Goal: Transaction & Acquisition: Download file/media

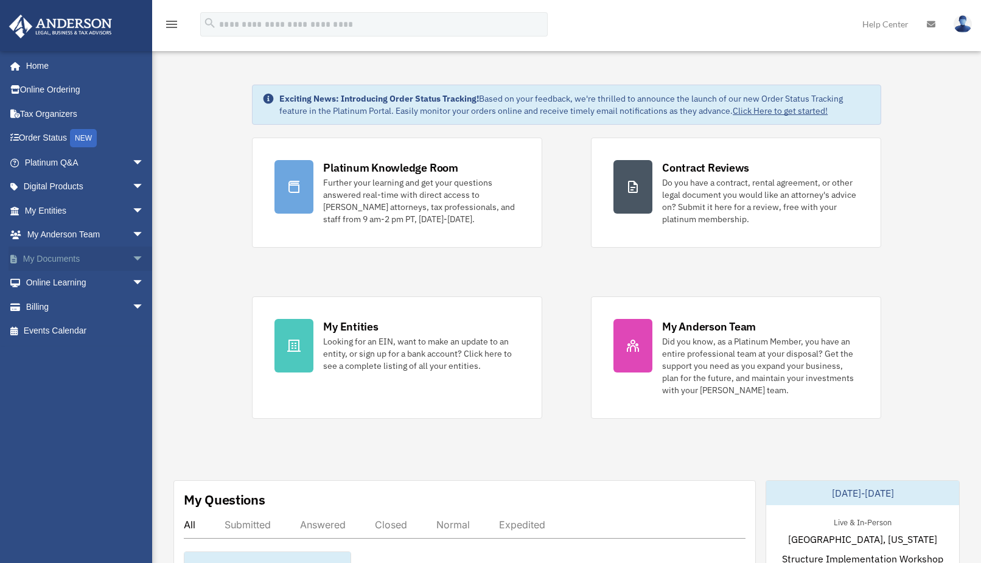
click at [132, 259] on span "arrow_drop_down" at bounding box center [144, 258] width 24 height 25
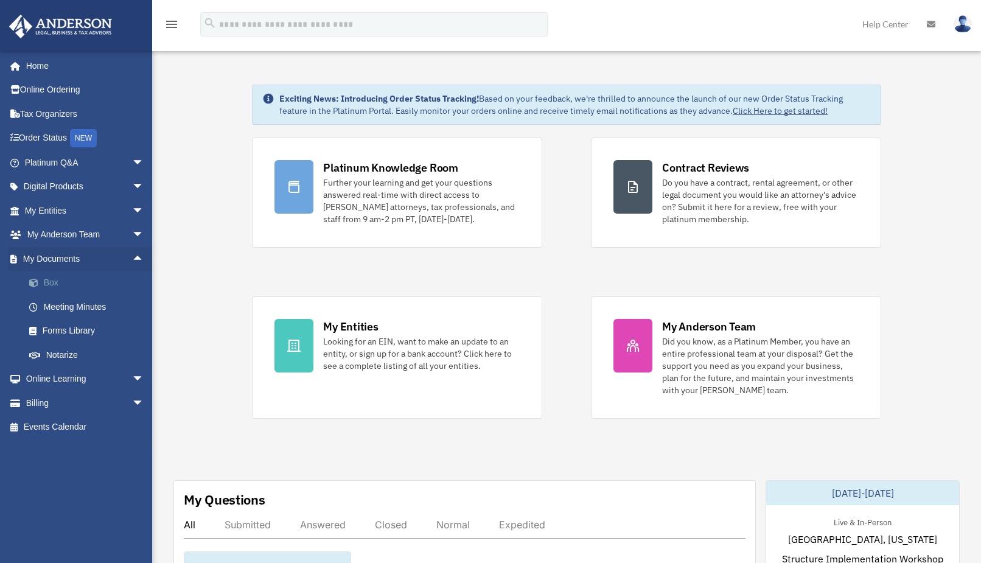
click at [47, 278] on link "Box" at bounding box center [89, 283] width 145 height 24
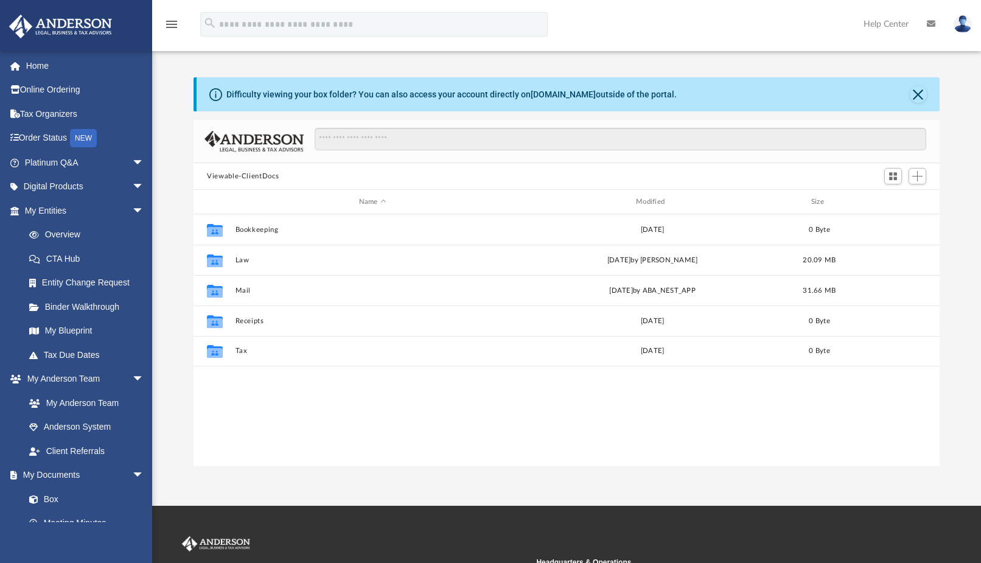
scroll to position [266, 736]
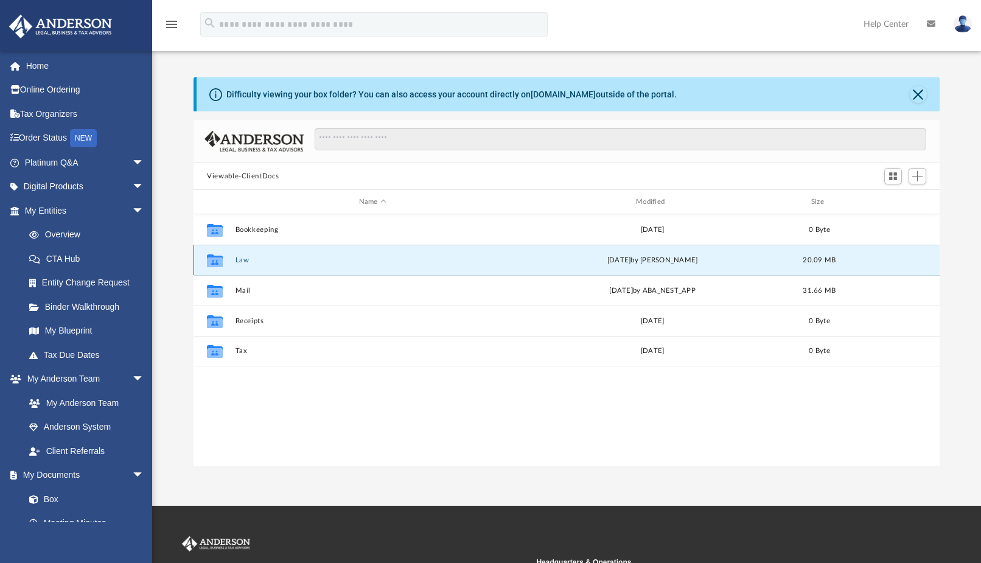
click at [245, 260] on button "Law" at bounding box center [372, 260] width 274 height 8
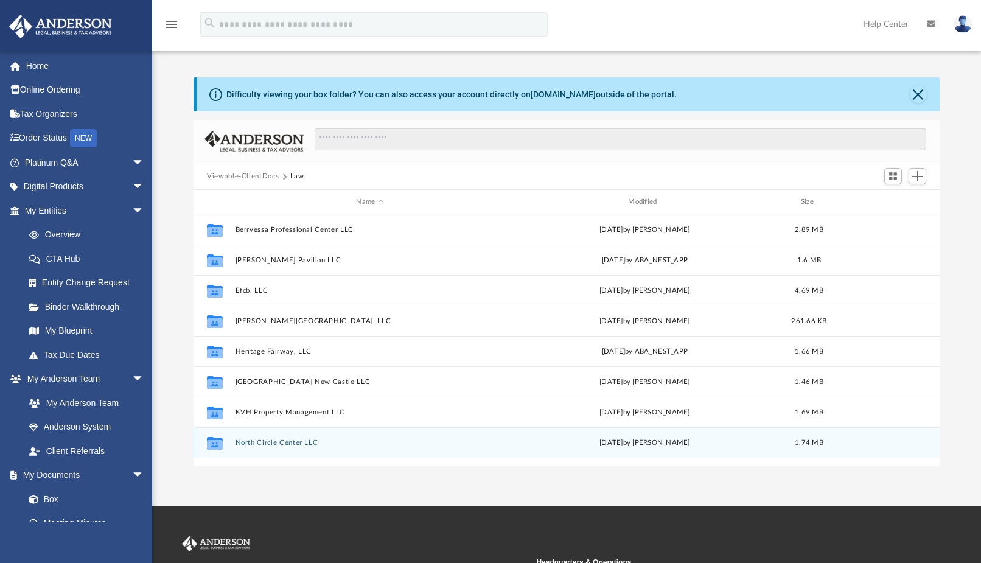
click at [237, 441] on button "North Circle Center LLC" at bounding box center [370, 443] width 270 height 8
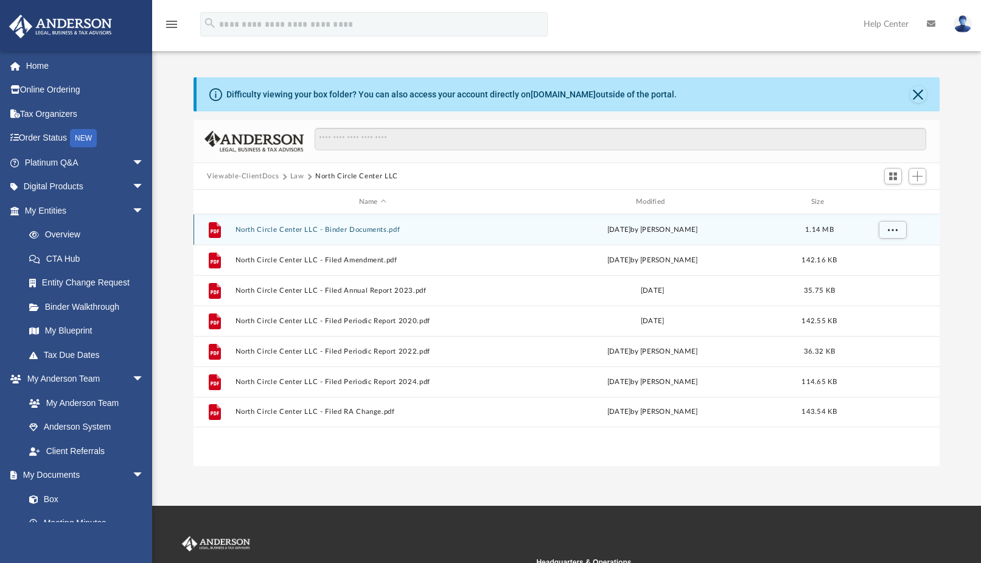
click at [326, 228] on button "North Circle Center LLC - Binder Documents.pdf" at bounding box center [372, 230] width 274 height 8
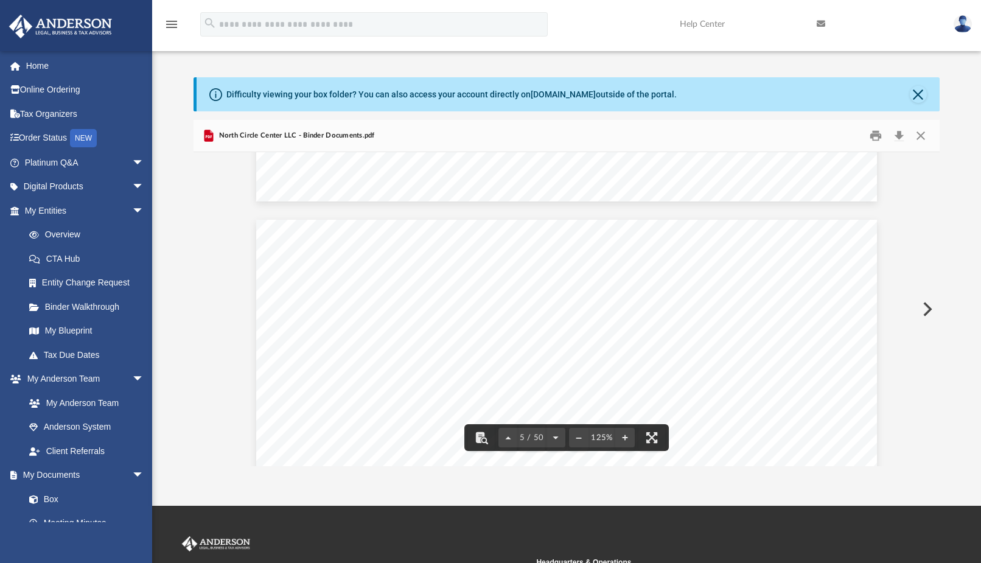
scroll to position [3370, 0]
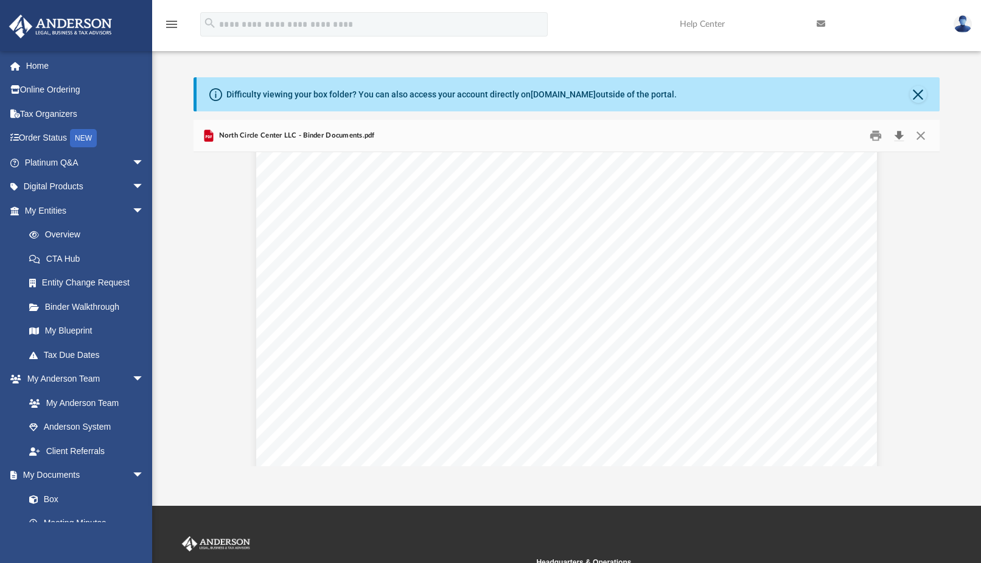
click at [899, 135] on button "Download" at bounding box center [899, 136] width 22 height 19
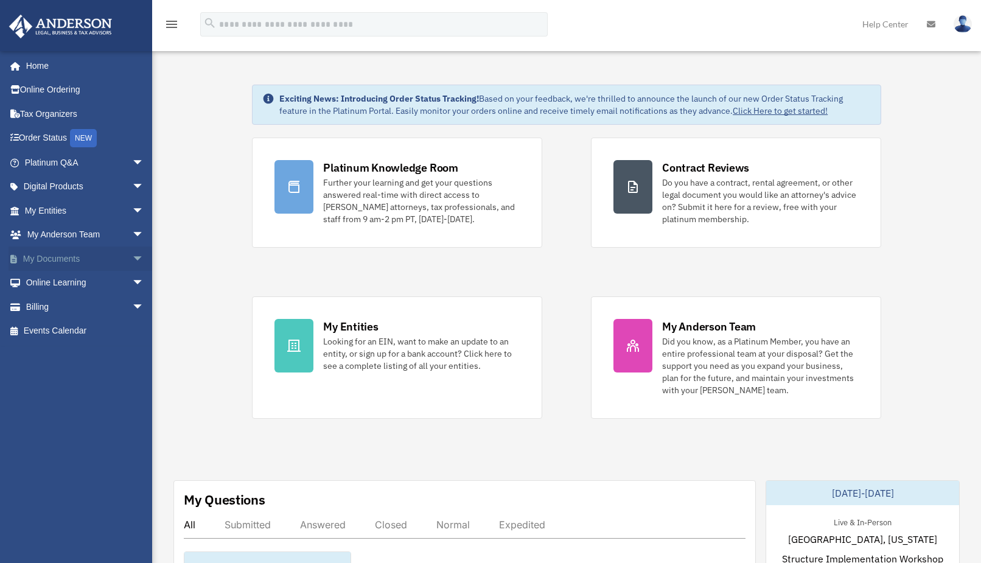
click at [132, 258] on span "arrow_drop_down" at bounding box center [144, 258] width 24 height 25
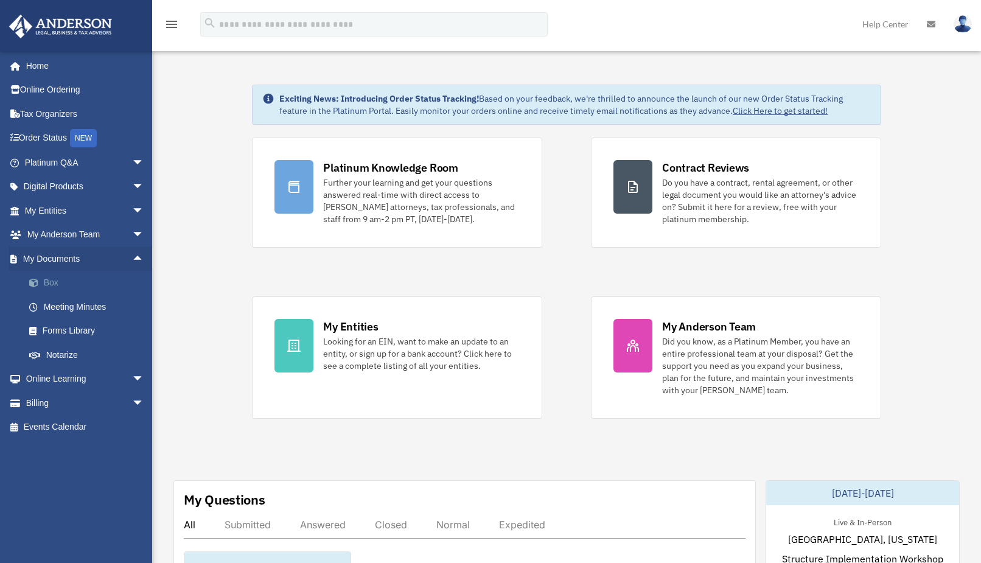
click at [47, 281] on link "Box" at bounding box center [89, 283] width 145 height 24
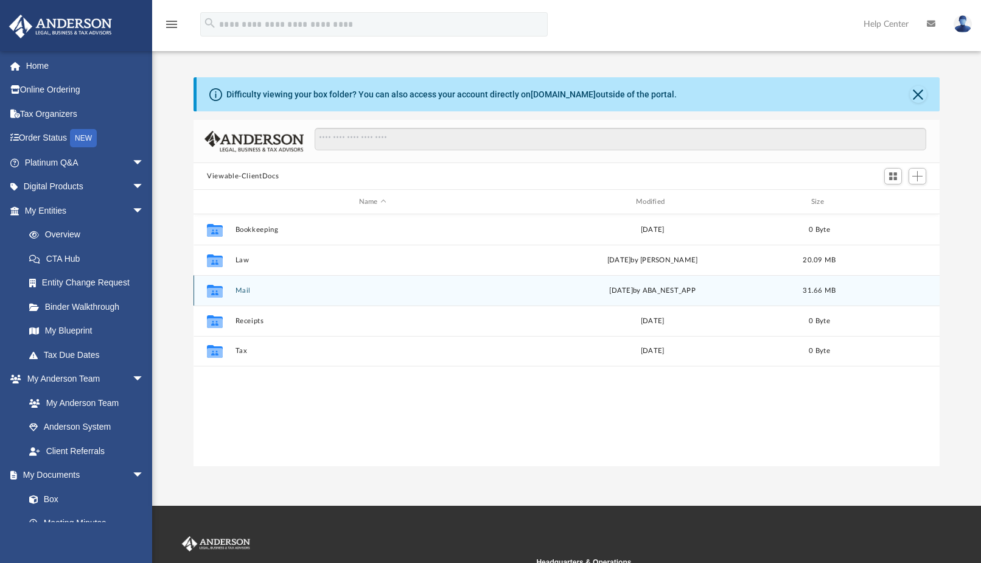
scroll to position [266, 736]
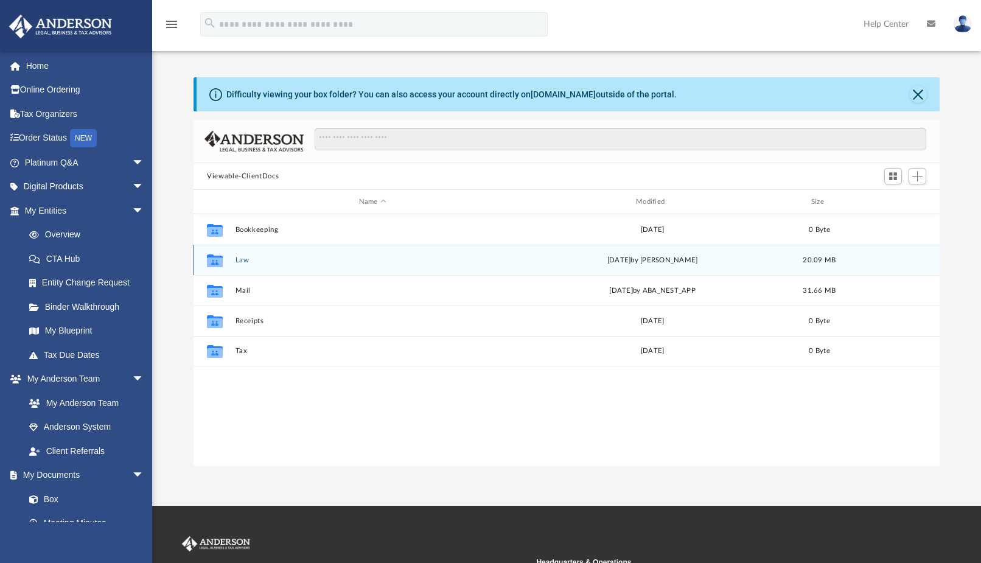
click at [242, 257] on button "Law" at bounding box center [372, 260] width 274 height 8
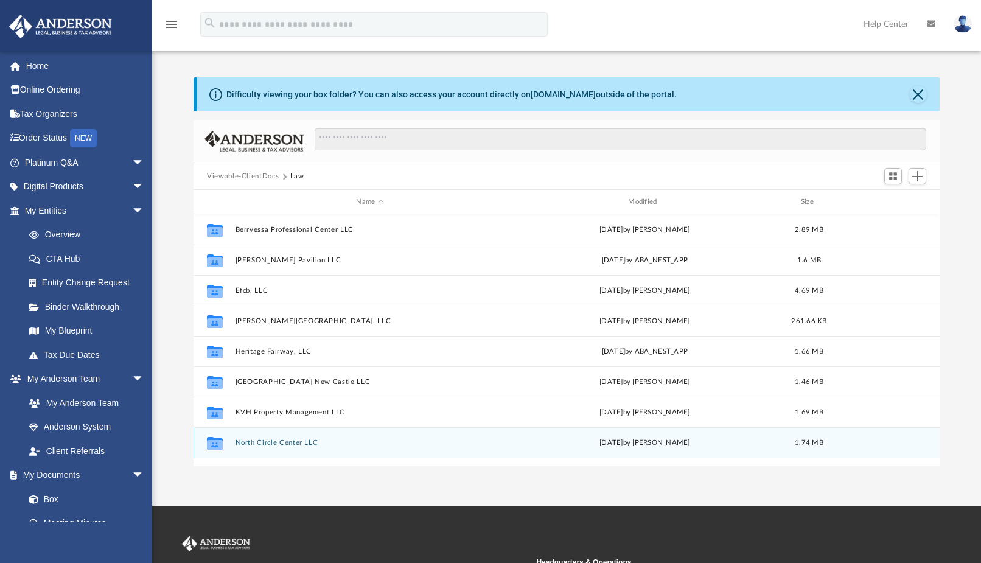
click at [304, 444] on button "North Circle Center LLC" at bounding box center [370, 443] width 270 height 8
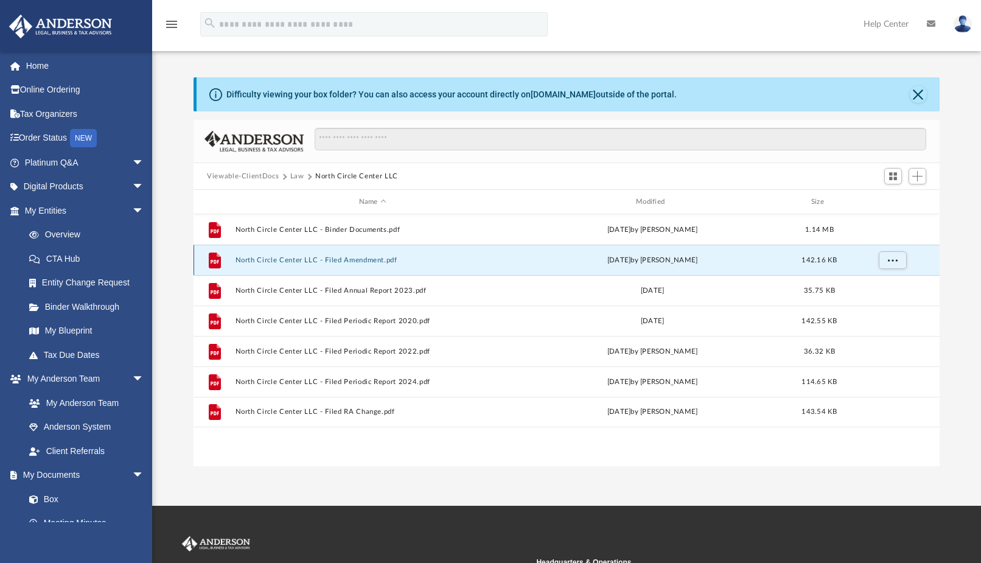
click at [344, 260] on button "North Circle Center LLC - Filed Amendment.pdf" at bounding box center [372, 260] width 274 height 8
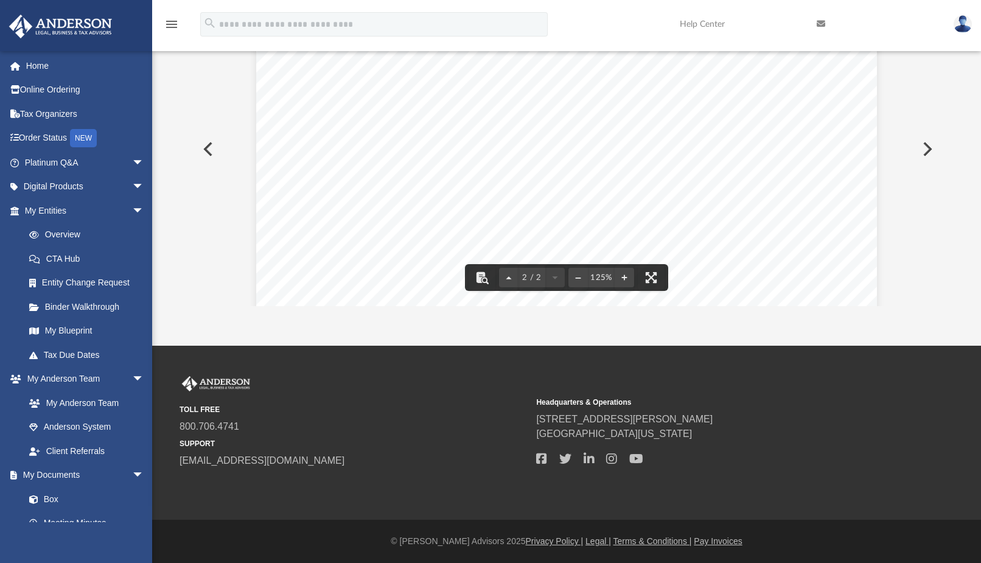
scroll to position [949, 0]
click at [206, 148] on button "Preview" at bounding box center [207, 149] width 27 height 34
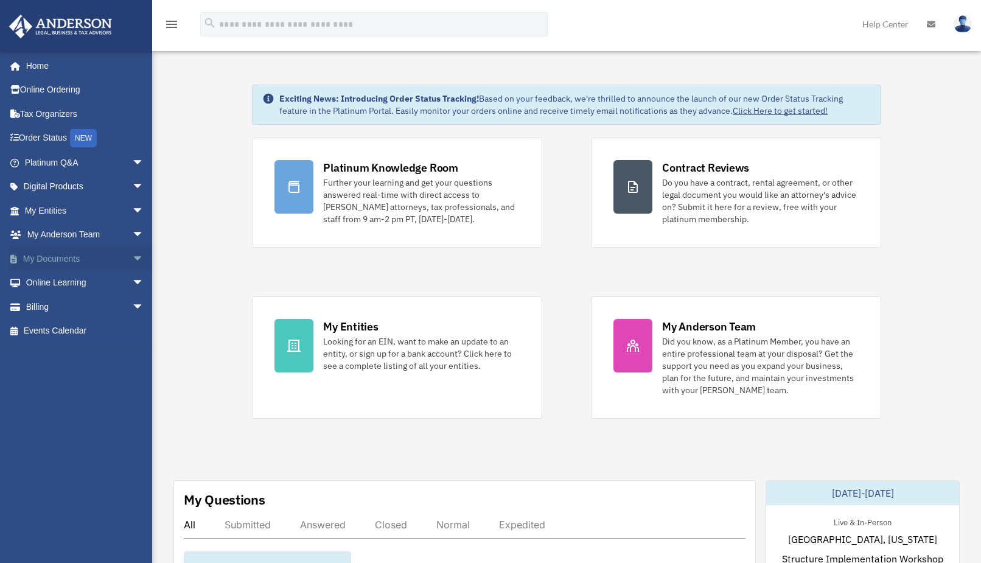
click at [132, 264] on span "arrow_drop_down" at bounding box center [144, 258] width 24 height 25
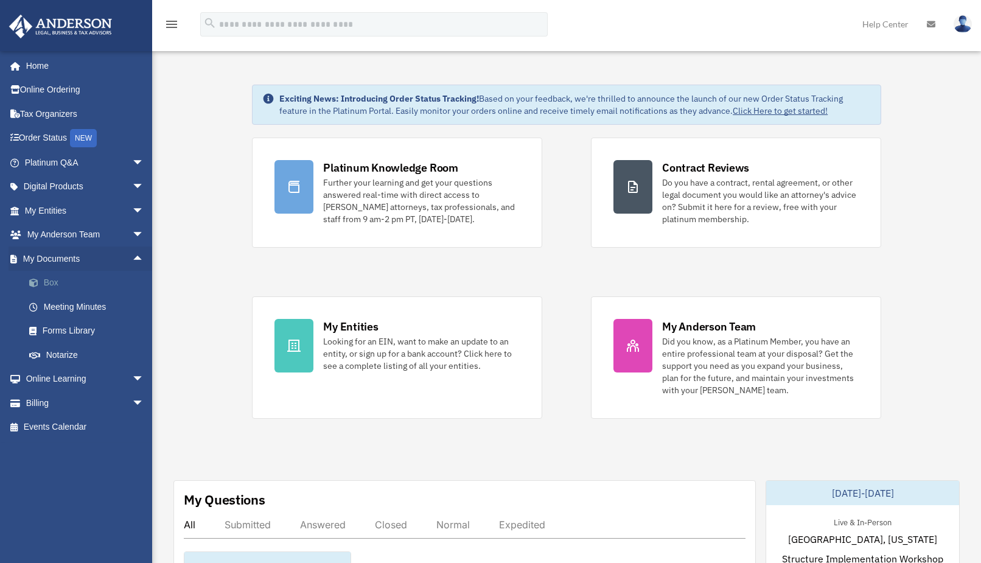
click at [60, 284] on link "Box" at bounding box center [89, 283] width 145 height 24
click at [47, 280] on link "Box" at bounding box center [89, 283] width 145 height 24
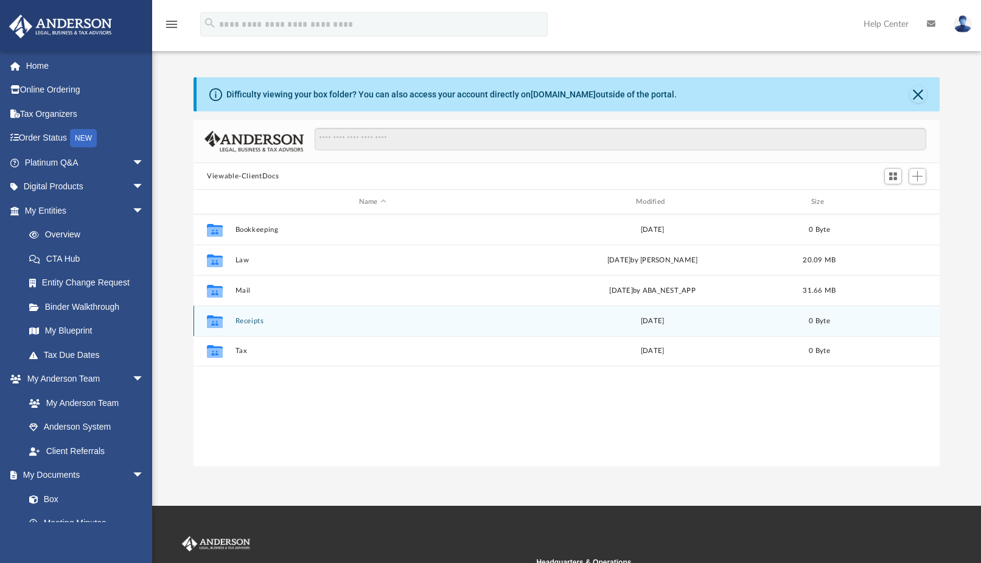
scroll to position [266, 736]
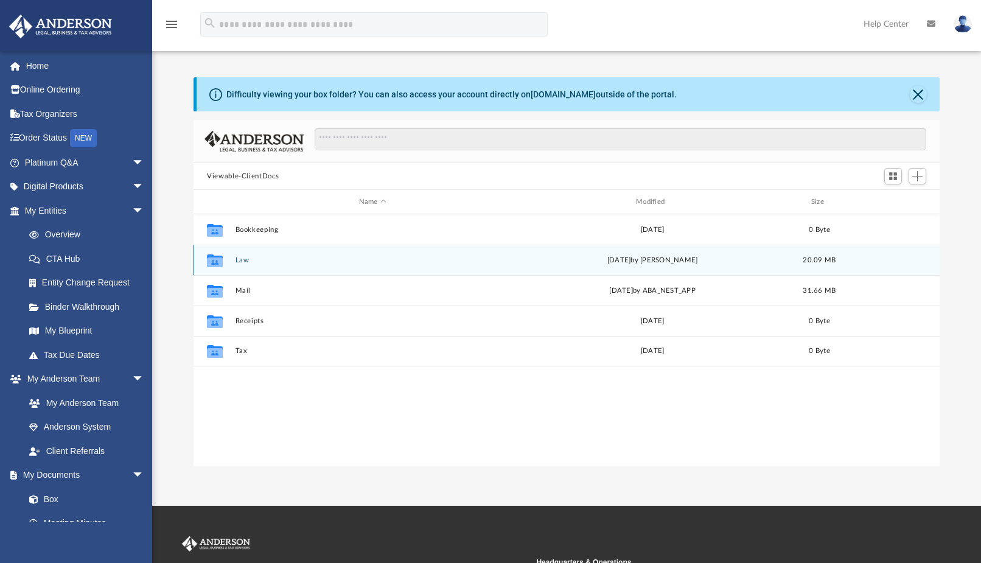
click at [241, 260] on button "Law" at bounding box center [372, 260] width 274 height 8
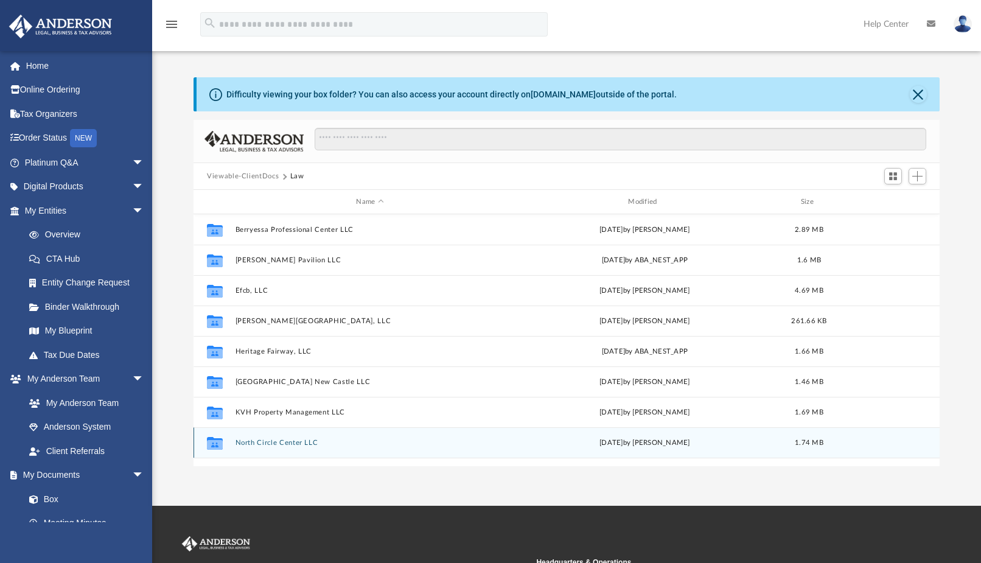
click at [273, 438] on div "Collaborated [GEOGRAPHIC_DATA] LLC [DATE] by [PERSON_NAME] 1.74 MB" at bounding box center [567, 442] width 746 height 30
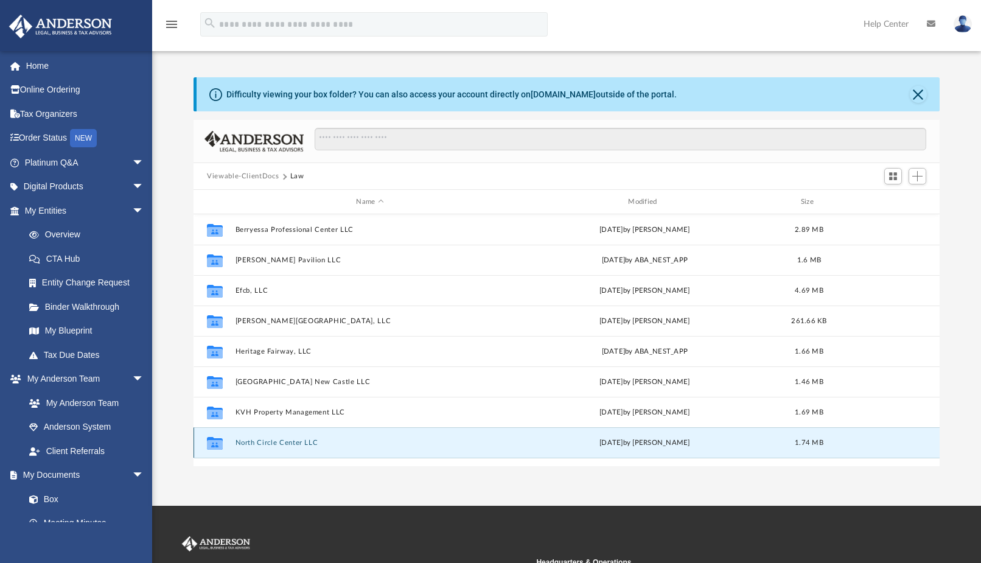
click at [272, 441] on button "North Circle Center LLC" at bounding box center [370, 443] width 270 height 8
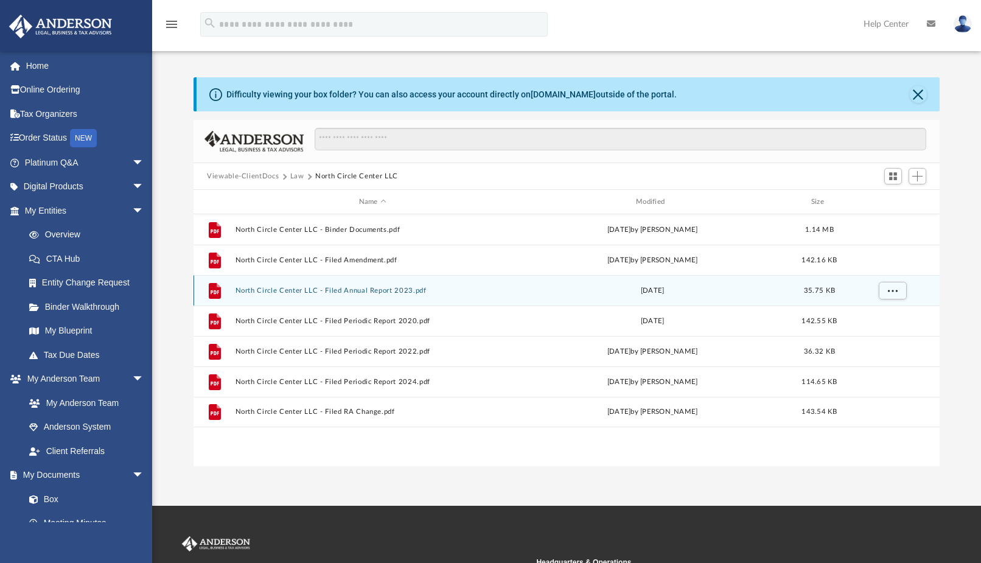
click at [254, 288] on button "North Circle Center LLC - Filed Annual Report 2023.pdf" at bounding box center [372, 291] width 274 height 8
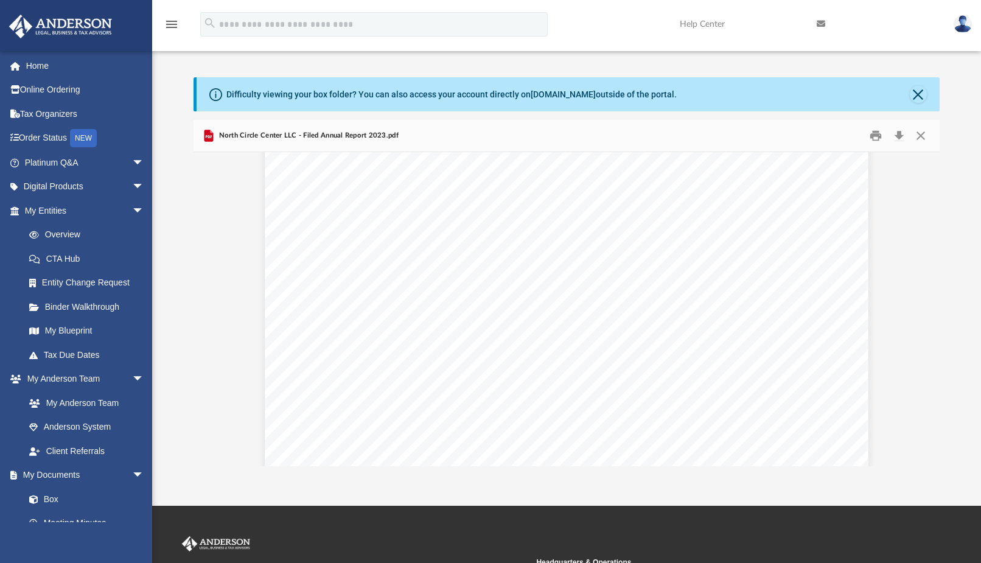
scroll to position [0, 0]
click at [928, 306] on button "Preview" at bounding box center [926, 309] width 27 height 34
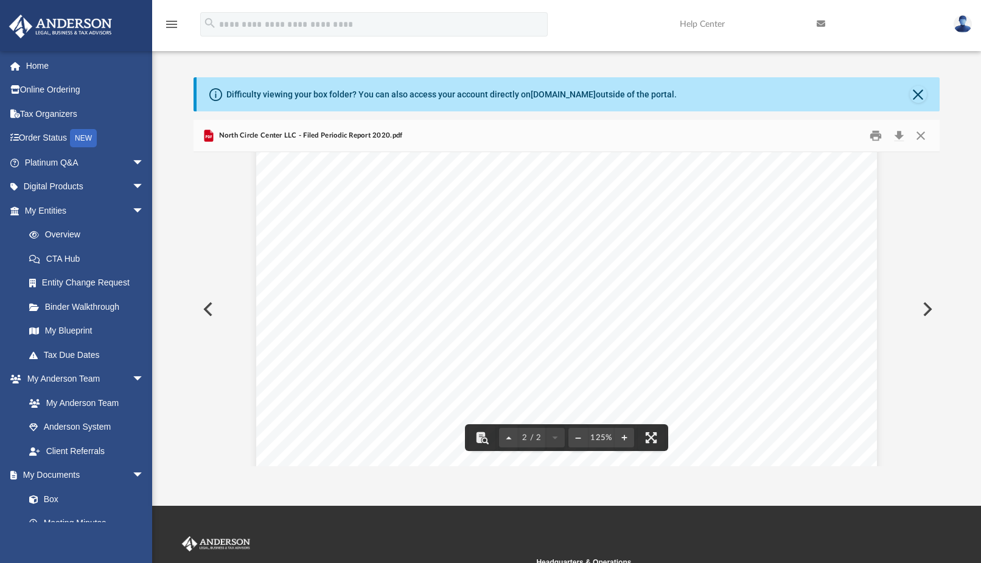
scroll to position [949, 0]
click at [206, 310] on button "Preview" at bounding box center [207, 309] width 27 height 34
click at [897, 133] on button "Download" at bounding box center [899, 136] width 22 height 19
click at [928, 306] on button "Preview" at bounding box center [926, 309] width 27 height 34
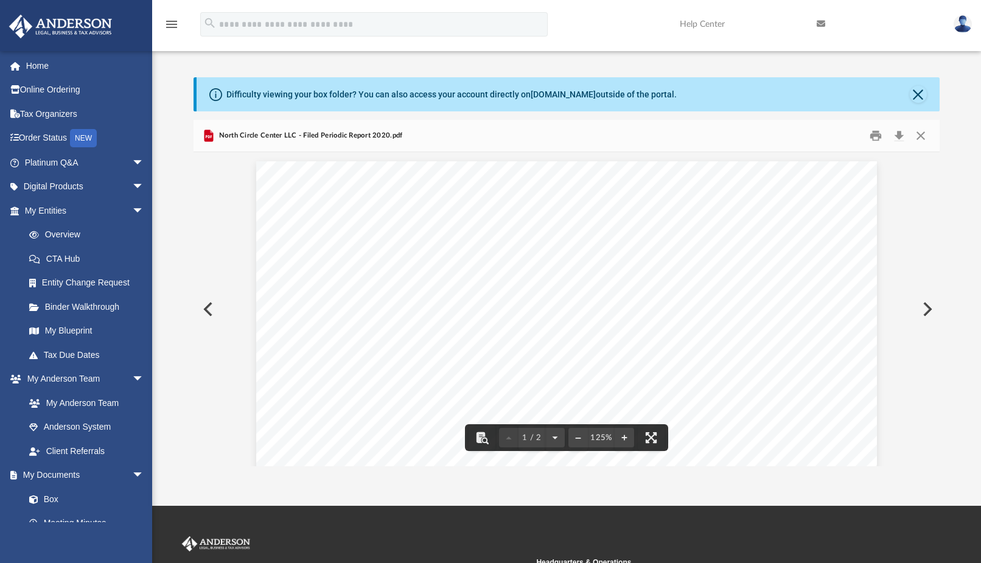
click at [927, 308] on button "Preview" at bounding box center [926, 309] width 27 height 34
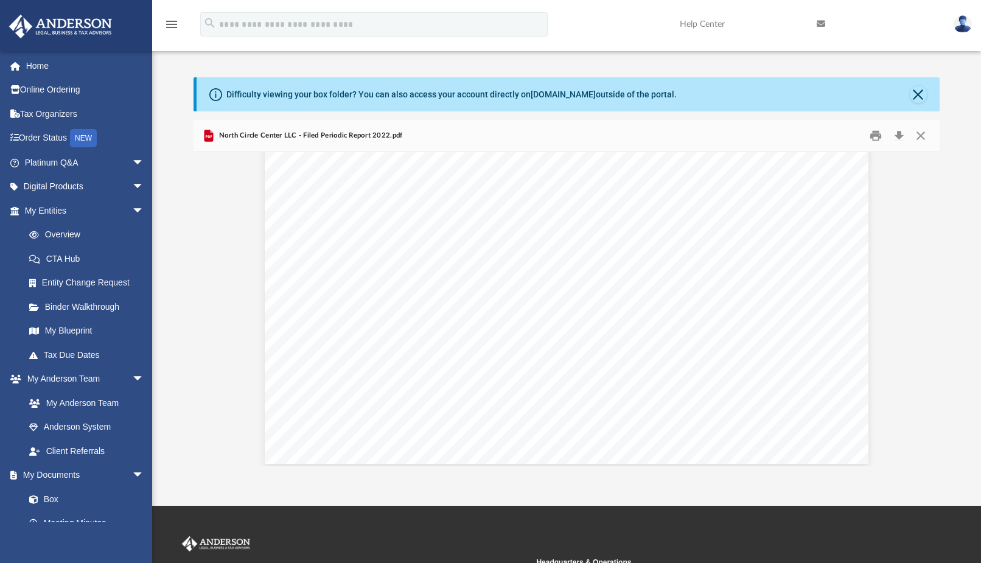
scroll to position [1431, 0]
